Goal: Find specific page/section: Find specific page/section

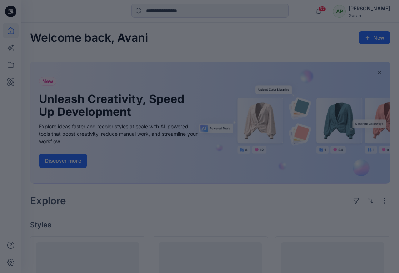
click at [194, 12] on div at bounding box center [199, 136] width 399 height 273
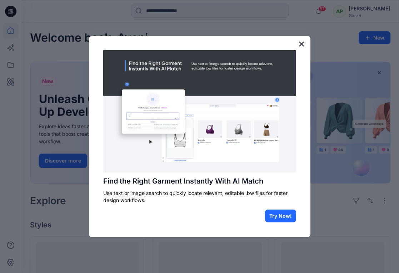
click at [302, 46] on button "×" at bounding box center [301, 43] width 7 height 11
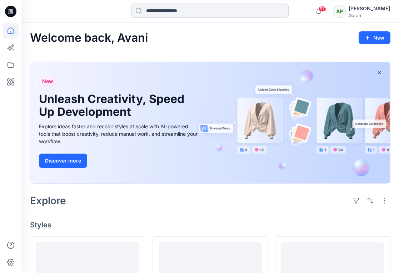
click at [221, 12] on input at bounding box center [209, 11] width 157 height 14
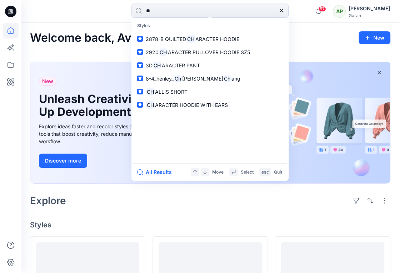
type input "*"
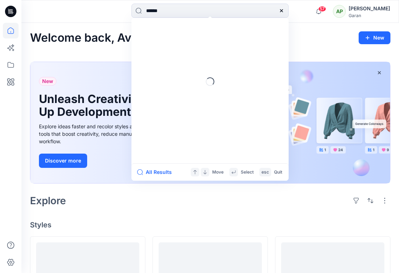
type input "*******"
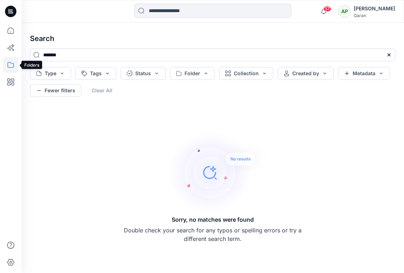
click at [10, 66] on icon at bounding box center [11, 65] width 16 height 16
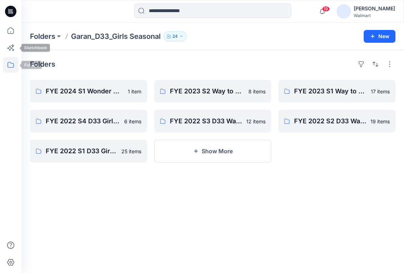
click at [10, 68] on icon at bounding box center [11, 65] width 16 height 16
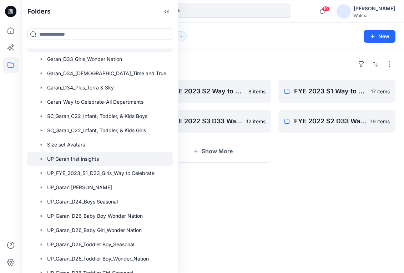
scroll to position [118, 0]
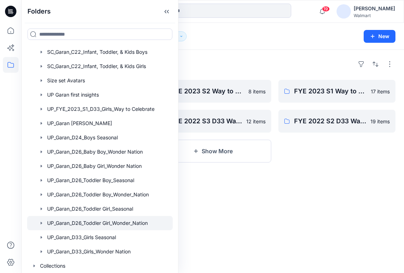
click at [107, 222] on div at bounding box center [100, 223] width 146 height 14
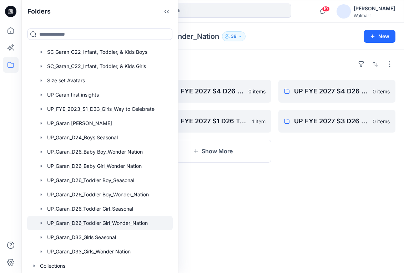
click at [312, 158] on div "UP FYE 2027 S4 D26 TG WN Hanging Garan 0 items UP FYE 2027 S3 D26 TG WN Hanging…" at bounding box center [336, 121] width 117 height 83
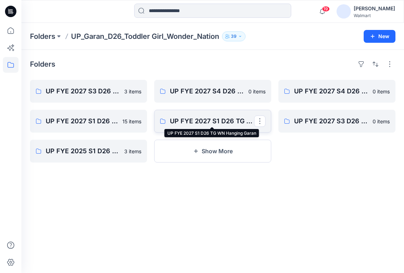
click at [205, 122] on p "UP FYE 2027 S1 D26 TG WN Hanging Garan" at bounding box center [212, 121] width 84 height 10
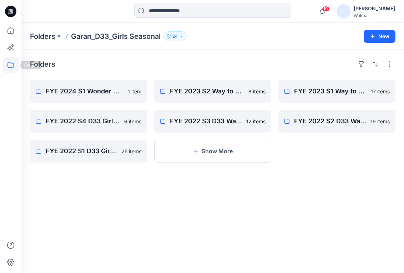
click at [14, 63] on icon at bounding box center [11, 65] width 16 height 16
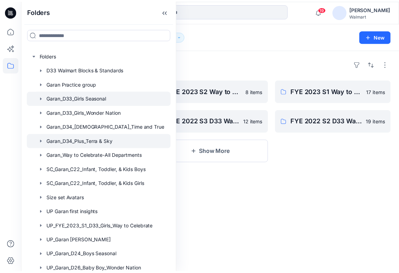
scroll to position [118, 0]
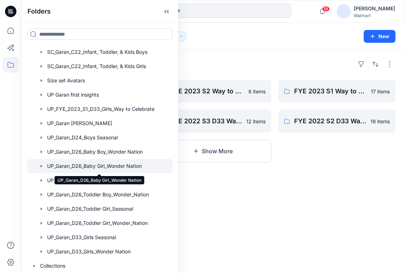
click at [103, 167] on div at bounding box center [100, 166] width 146 height 14
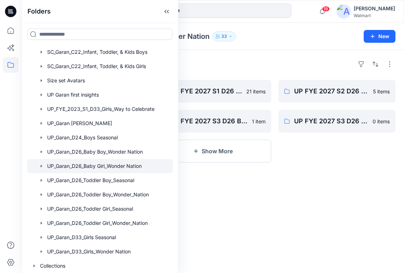
click at [333, 232] on div "Folders UP FYE 2027 S1 D26 BG Hanging Garan 3 items UP FYE 2027 S2 D26 BG Hangi…" at bounding box center [212, 161] width 383 height 223
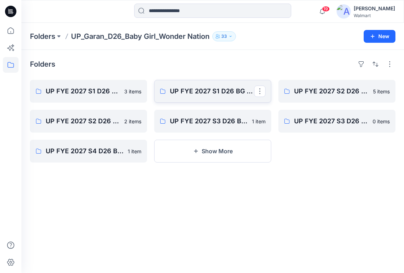
click at [212, 88] on p "UP FYE 2027 S1 D26 BG Table Garan" at bounding box center [212, 91] width 84 height 10
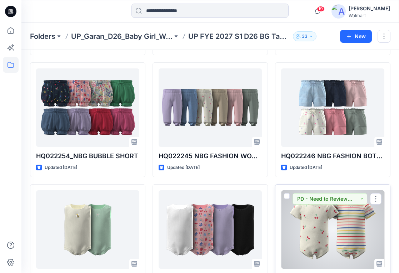
scroll to position [618, 0]
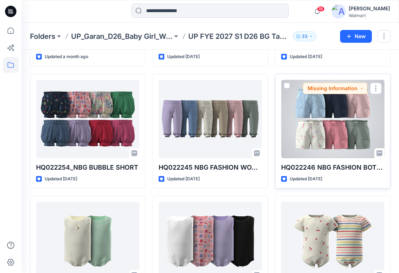
click at [320, 121] on div at bounding box center [332, 119] width 103 height 79
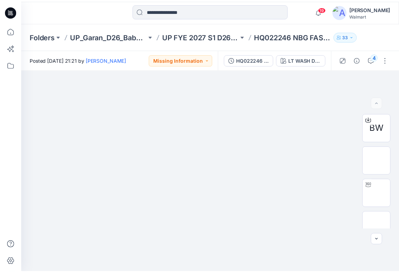
scroll to position [618, 0]
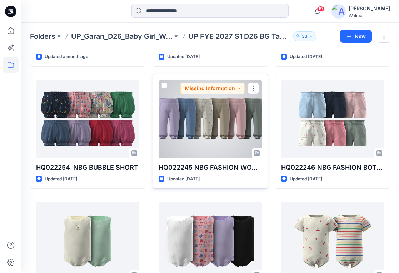
click at [203, 134] on div at bounding box center [209, 119] width 103 height 79
